Goal: Information Seeking & Learning: Learn about a topic

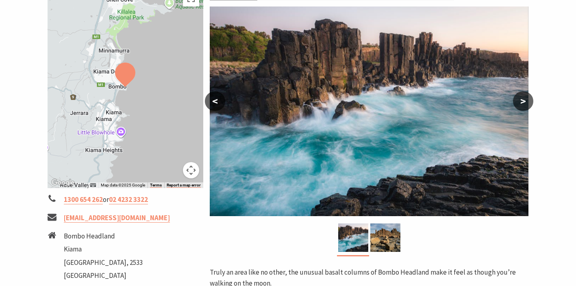
scroll to position [71, 0]
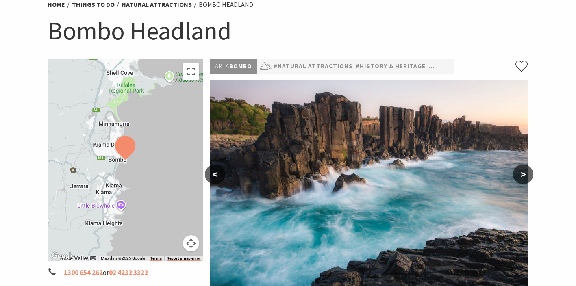
click at [523, 170] on button ">" at bounding box center [523, 175] width 20 height 20
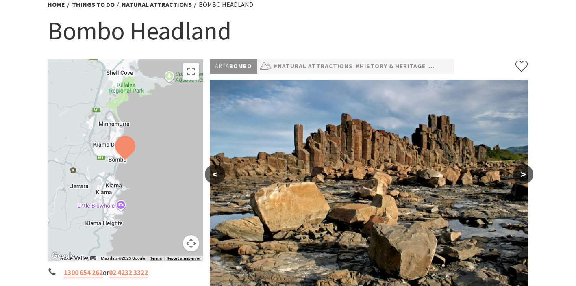
click at [523, 170] on button ">" at bounding box center [523, 175] width 20 height 20
click at [522, 175] on button ">" at bounding box center [523, 175] width 20 height 20
click at [212, 174] on button "<" at bounding box center [215, 175] width 20 height 20
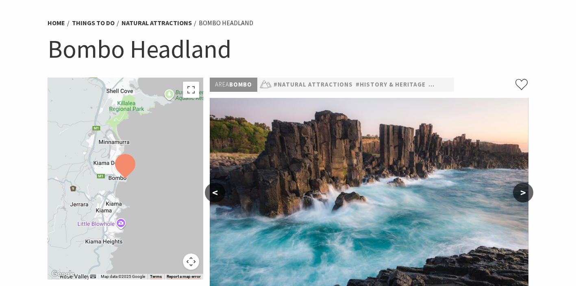
scroll to position [4, 0]
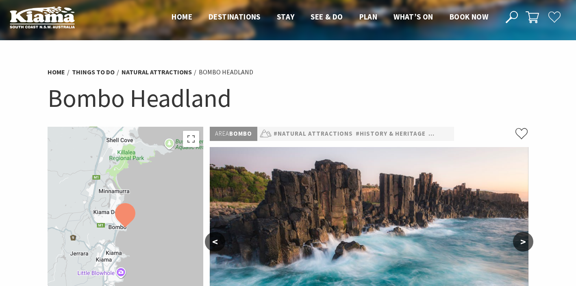
click at [156, 166] on div at bounding box center [126, 228] width 156 height 202
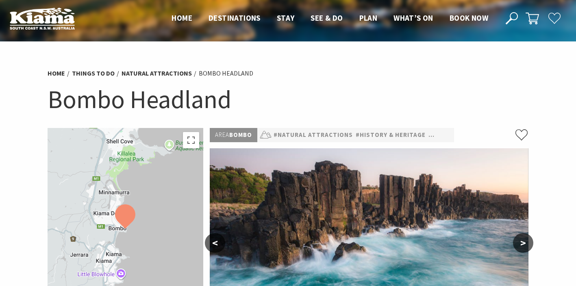
scroll to position [2, 0]
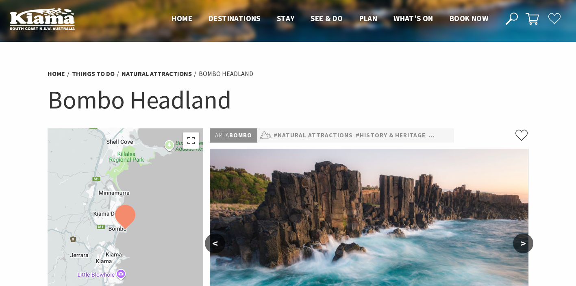
click at [189, 141] on button "Toggle fullscreen view" at bounding box center [191, 141] width 16 height 16
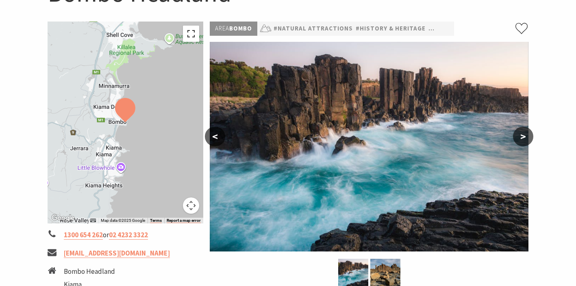
scroll to position [94, 0]
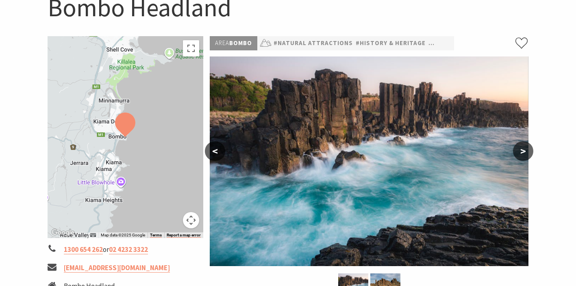
click at [107, 104] on div at bounding box center [126, 137] width 156 height 202
